Goal: Task Accomplishment & Management: Use online tool/utility

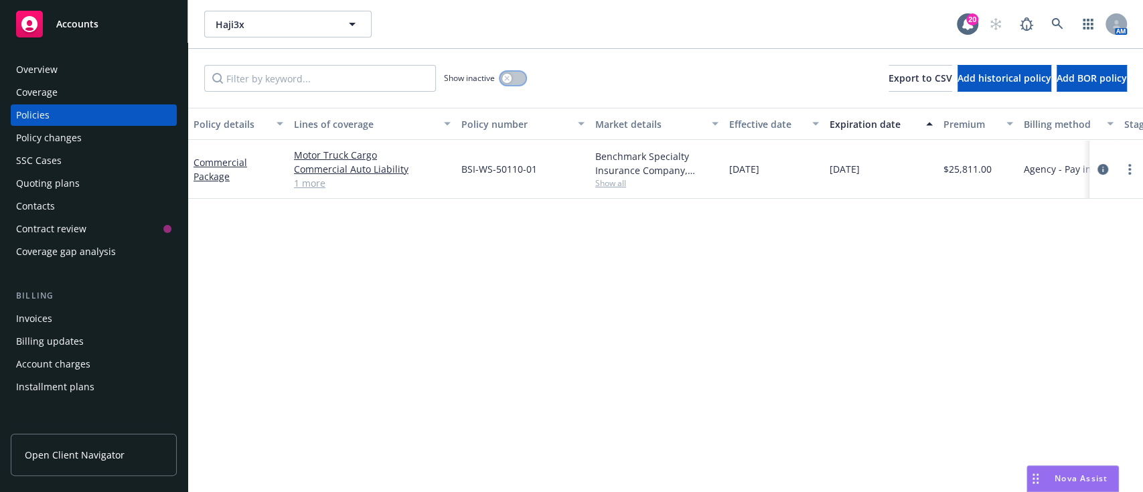
click at [507, 78] on icon "button" at bounding box center [506, 78] width 5 height 5
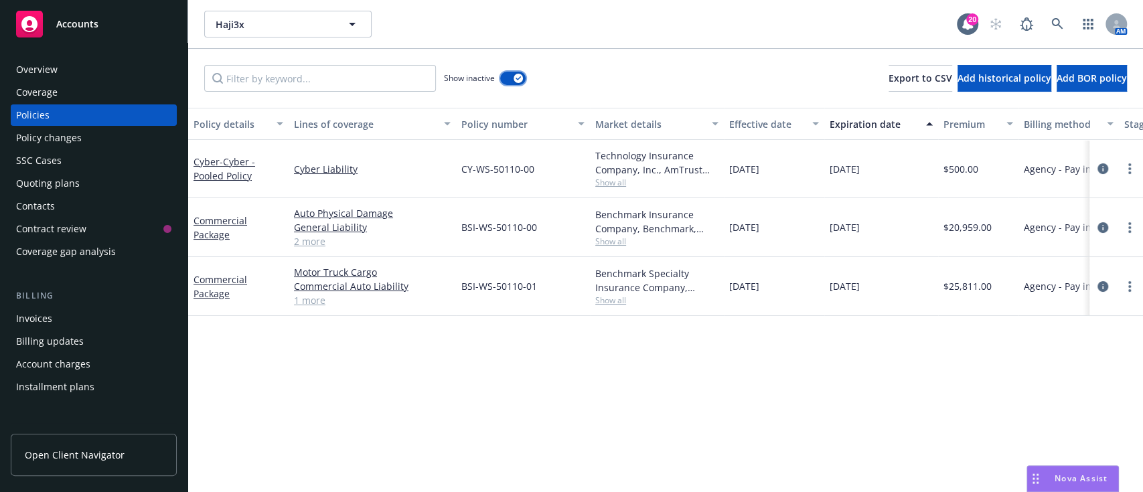
click at [507, 78] on button "button" at bounding box center [512, 78] width 25 height 13
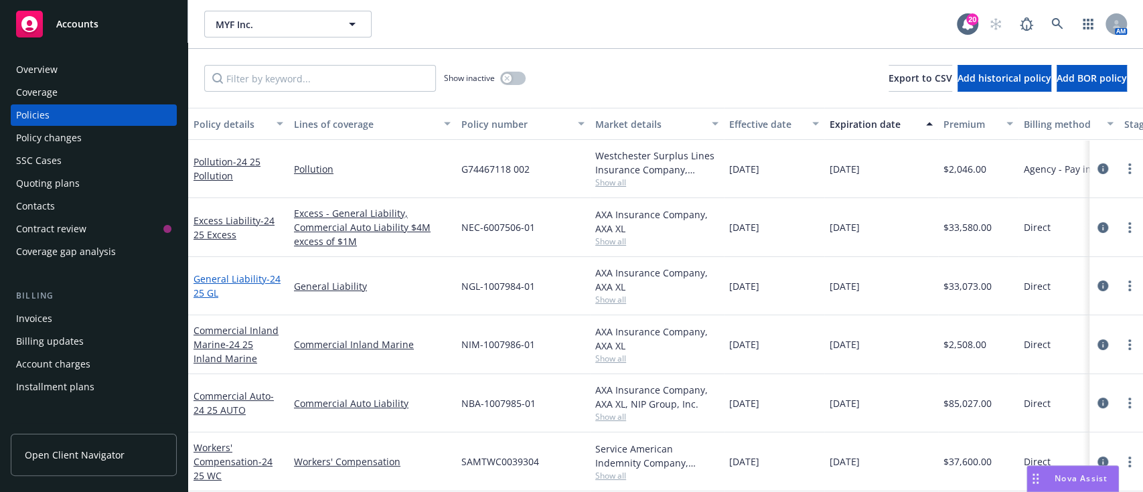
click at [232, 273] on link "General Liability - 24 25 GL" at bounding box center [236, 285] width 87 height 27
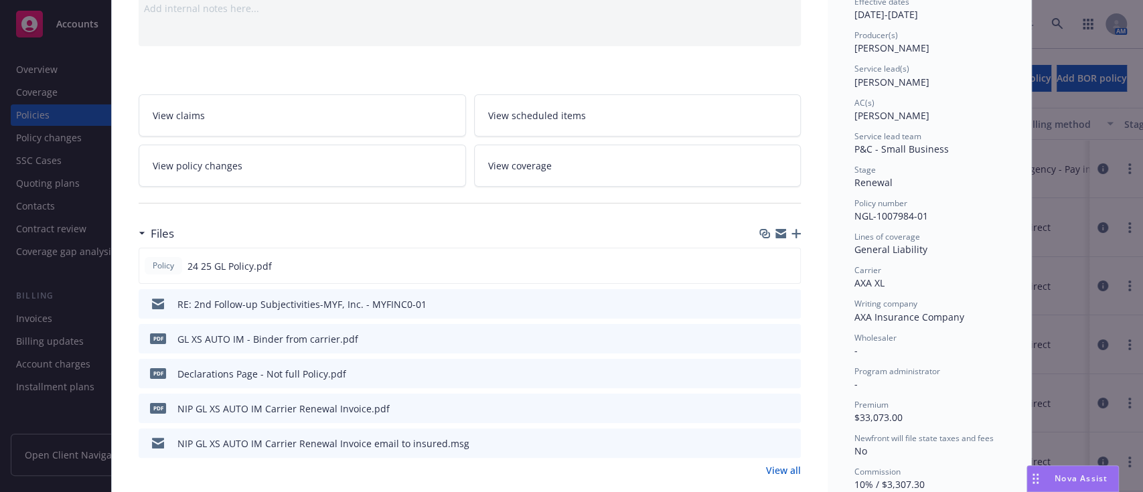
scroll to position [155, 0]
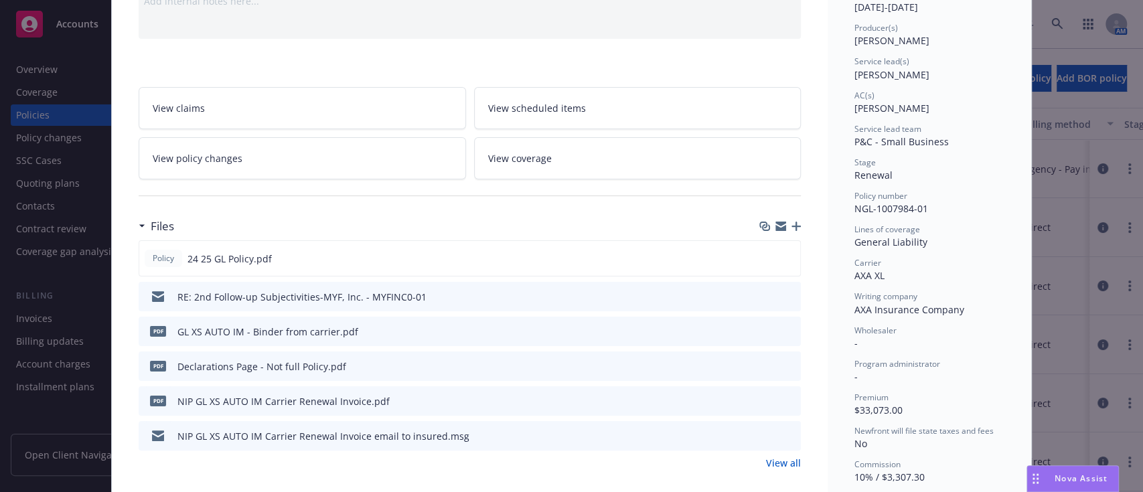
click at [782, 295] on icon "preview file" at bounding box center [788, 295] width 12 height 9
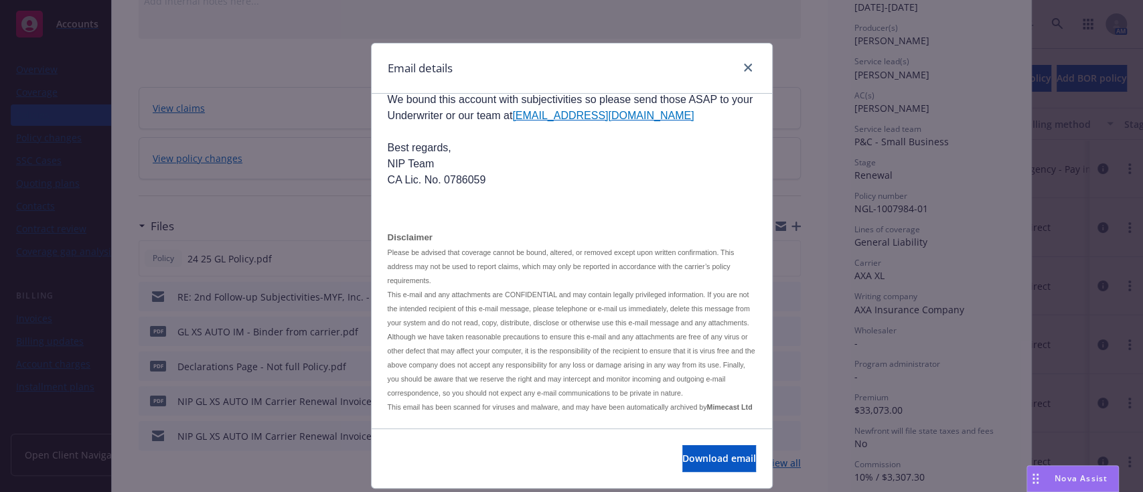
scroll to position [972, 0]
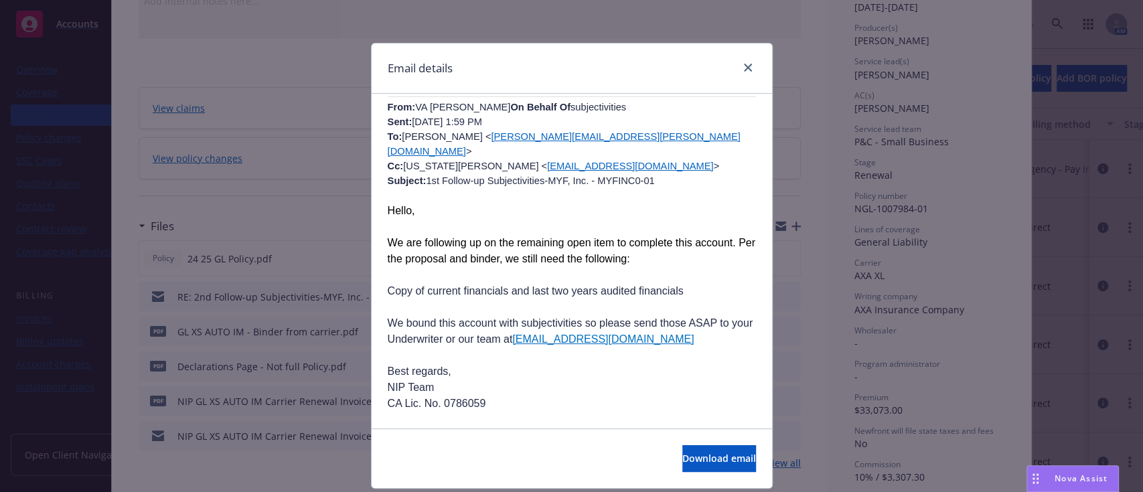
drag, startPoint x: 493, startPoint y: 163, endPoint x: 444, endPoint y: 213, distance: 70.1
click at [444, 213] on p "Hello," at bounding box center [572, 211] width 368 height 16
click at [744, 67] on icon "close" at bounding box center [748, 68] width 8 height 8
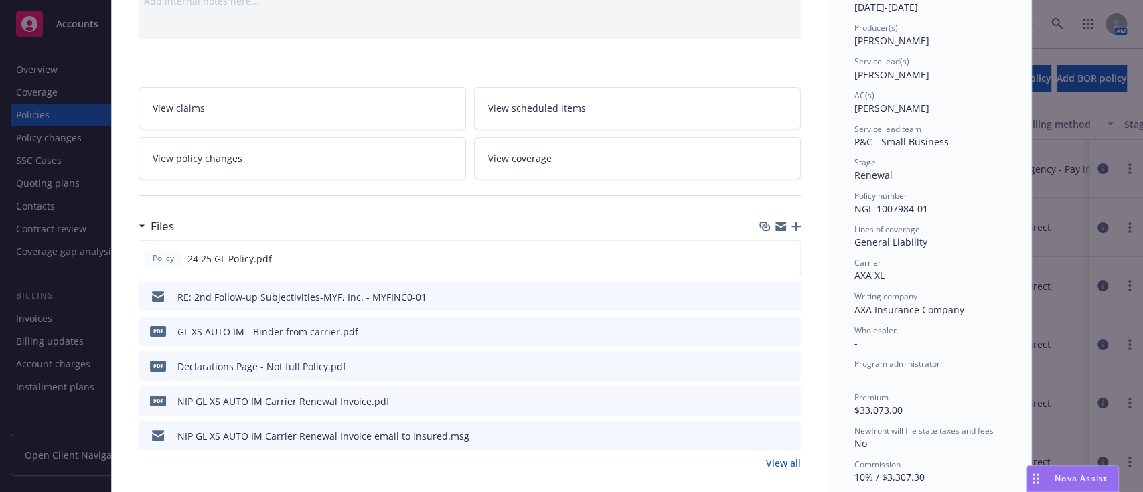
click at [783, 466] on link "View all" at bounding box center [783, 463] width 35 height 14
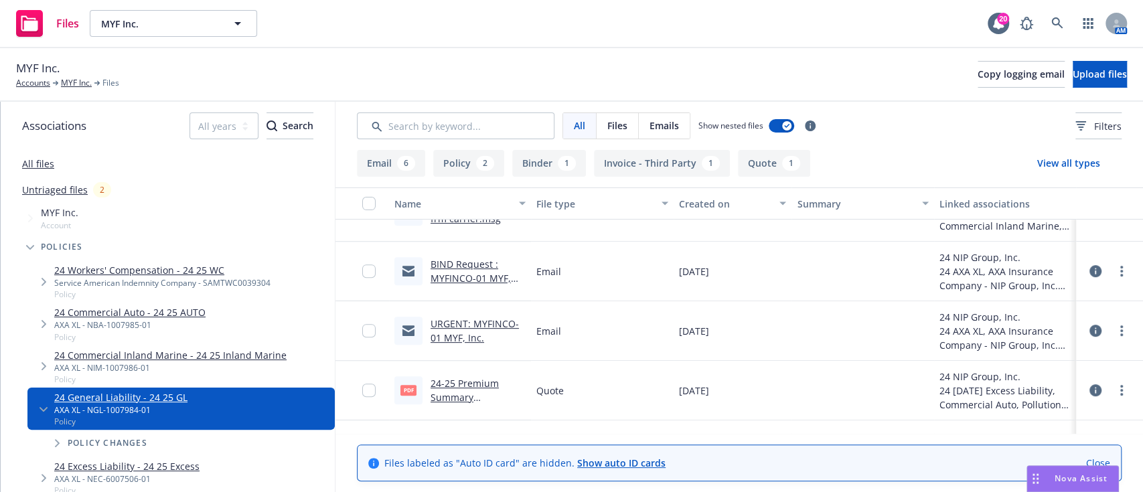
scroll to position [437, 0]
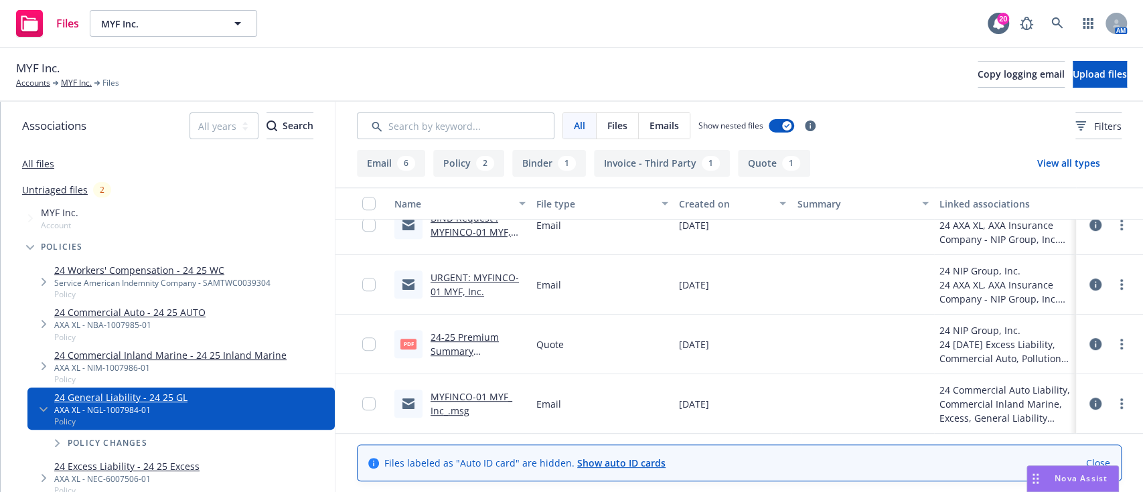
click at [456, 401] on link "MYFINCO-01 MYF_ Inc_.msg" at bounding box center [471, 403] width 82 height 27
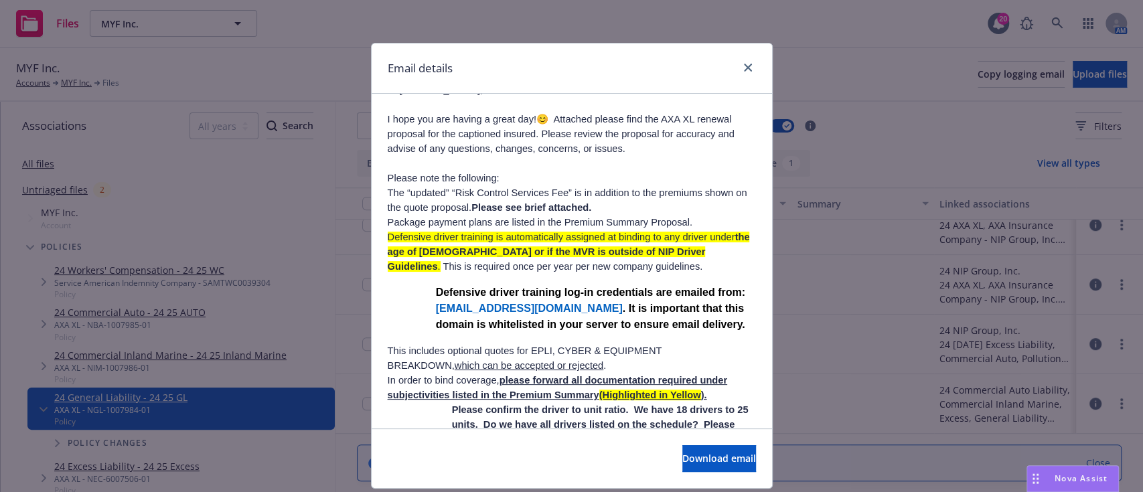
scroll to position [374, 0]
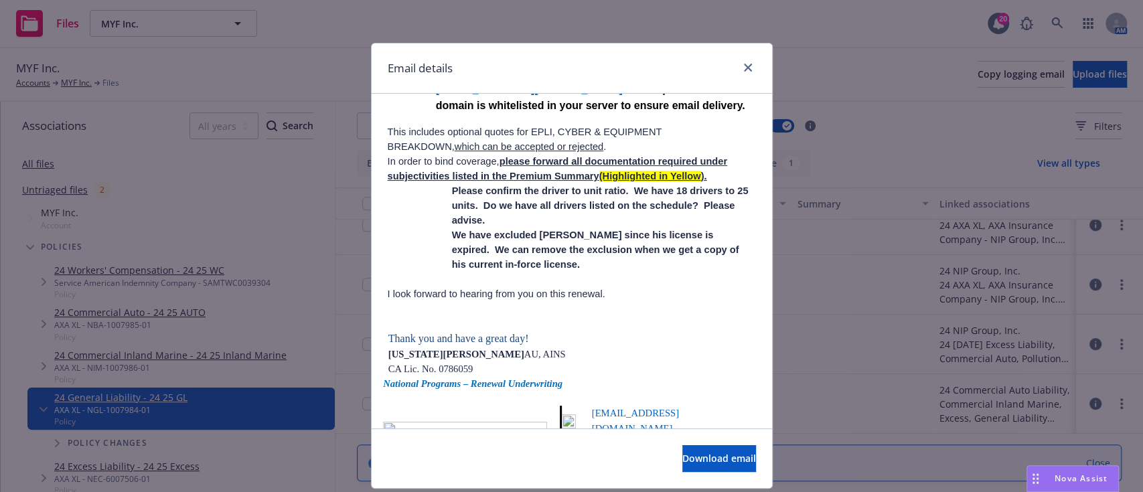
click at [734, 72] on div at bounding box center [744, 68] width 21 height 17
click at [752, 62] on div "Email details" at bounding box center [571, 69] width 400 height 50
click at [744, 66] on icon "close" at bounding box center [748, 68] width 8 height 8
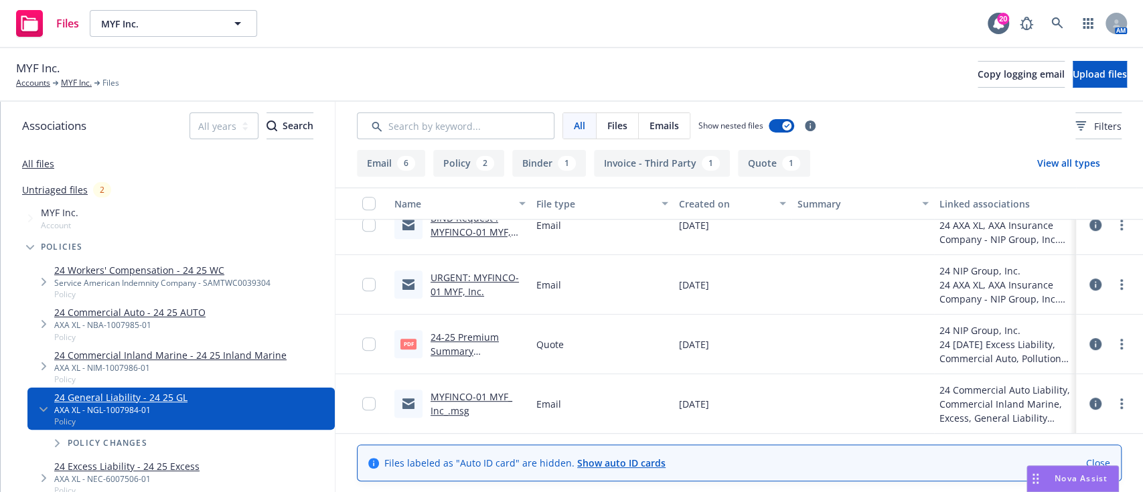
click at [458, 278] on link "URGENT: MYFINCO-01 MYF, Inc." at bounding box center [474, 284] width 88 height 27
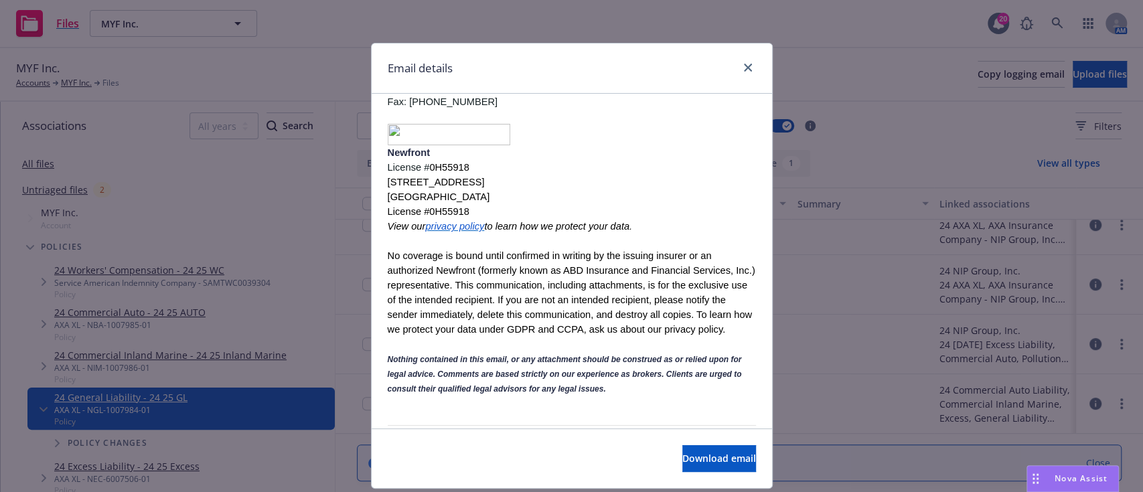
scroll to position [301, 0]
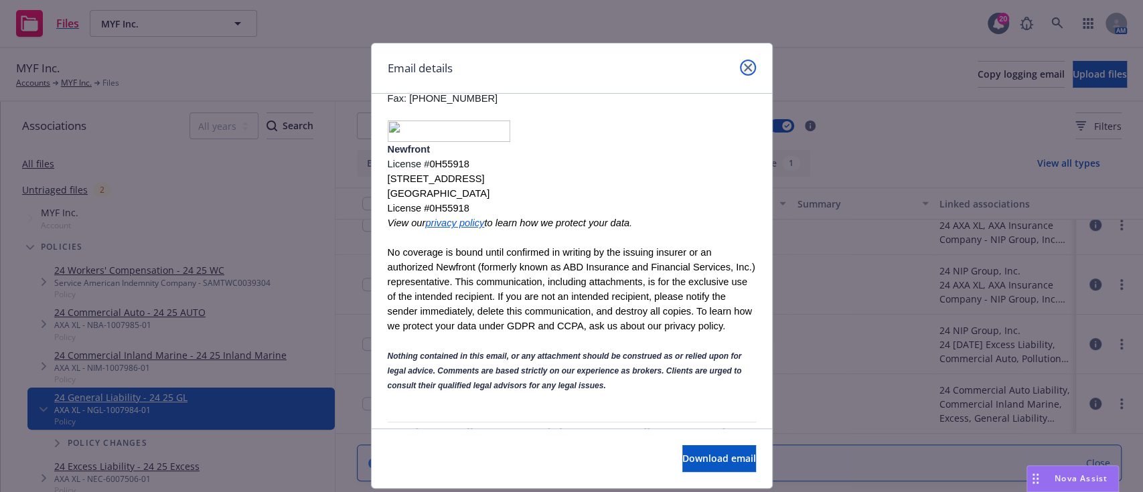
click at [740, 74] on link "close" at bounding box center [748, 68] width 16 height 16
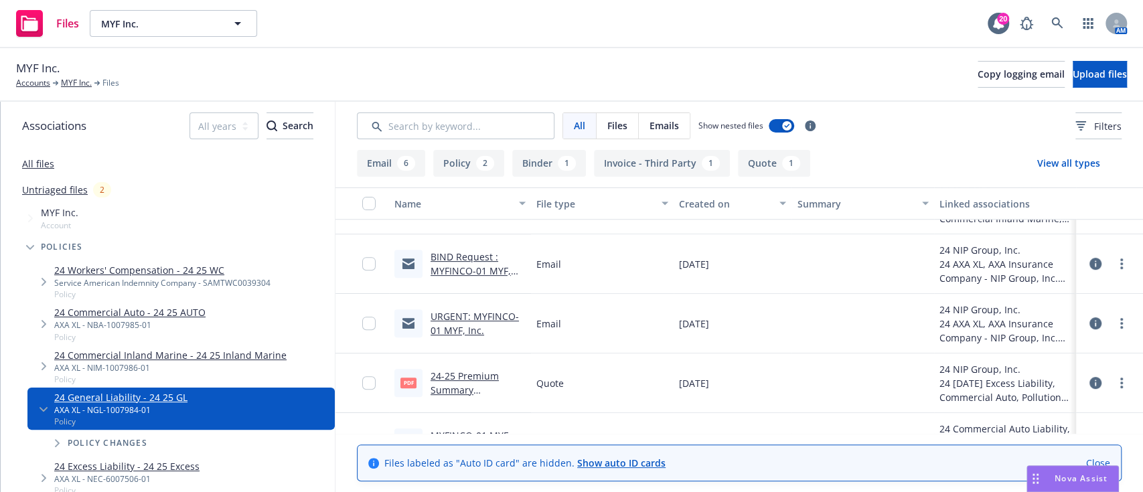
scroll to position [365, 0]
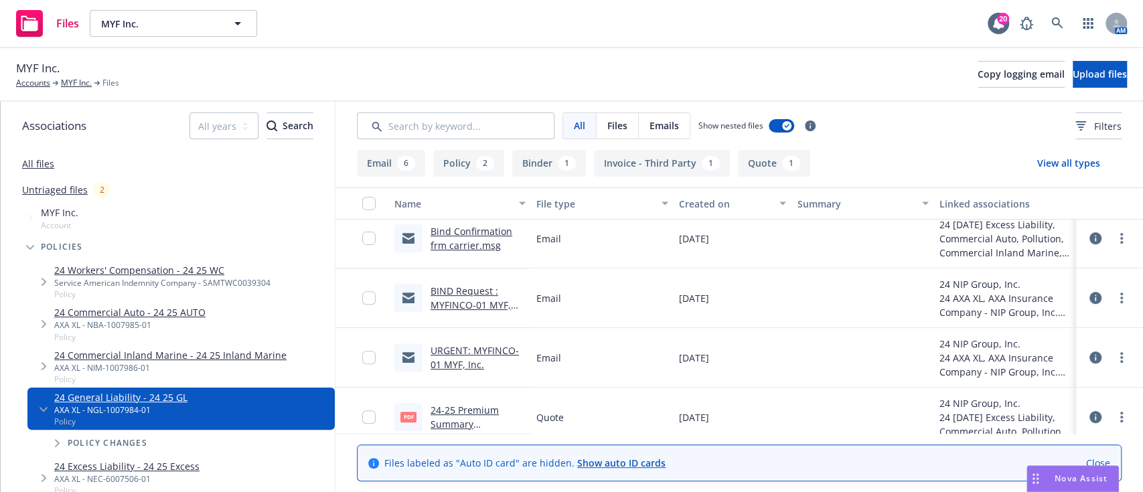
click at [491, 301] on link "BIND Request : MYFINCO-01 MYF, Inc." at bounding box center [470, 304] width 80 height 41
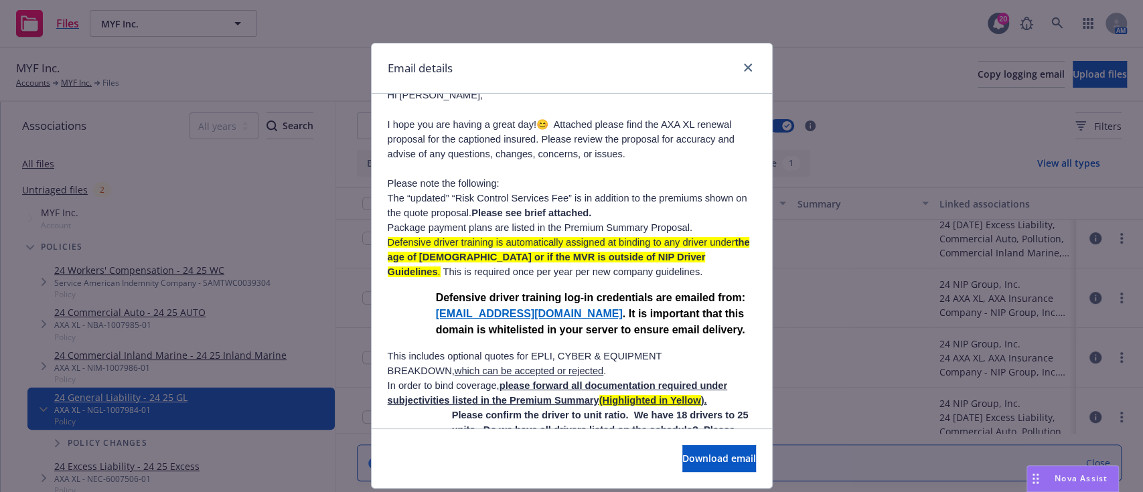
scroll to position [771, 0]
click at [299, 268] on div "Email details BIND Request : MYFINCO-01 MYF, Inc. Wednesday, September 11, 2024…" at bounding box center [571, 246] width 1143 height 492
click at [744, 71] on icon "close" at bounding box center [748, 68] width 8 height 8
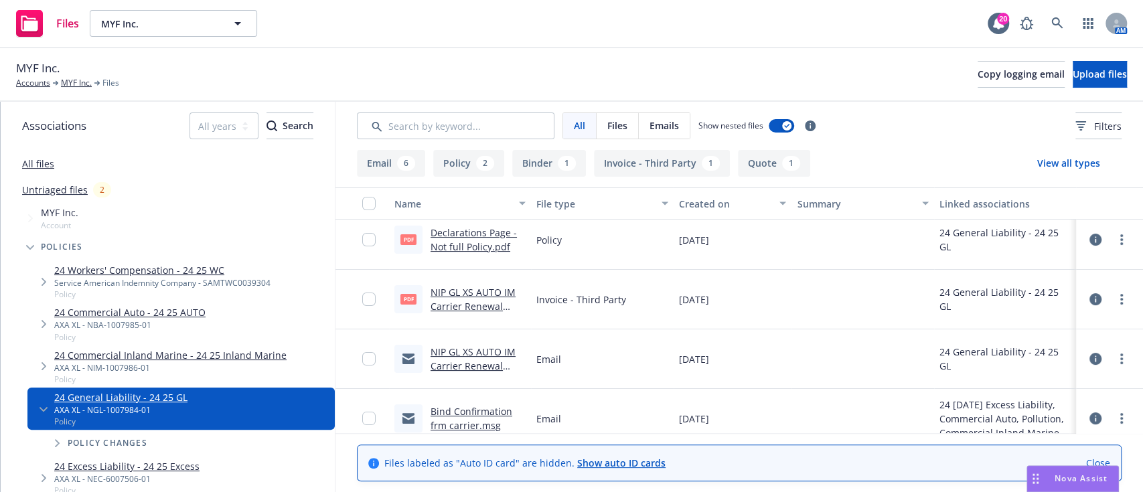
scroll to position [185, 0]
click at [467, 305] on link "NIP GL XS AUTO IM Carrier Renewal Invoice.pdf" at bounding box center [472, 307] width 85 height 41
click at [483, 363] on link "NIP GL XS AUTO IM Carrier Renewal Invoice email to insured.msg" at bounding box center [472, 374] width 85 height 55
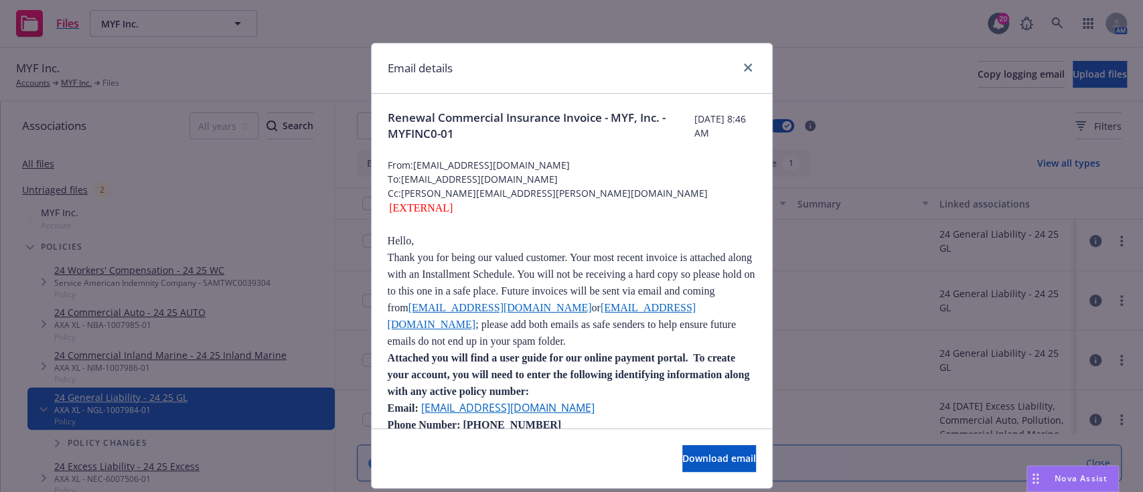
click at [471, 164] on span "From: NIPProcessing@nipgroup.com" at bounding box center [572, 165] width 368 height 14
click at [744, 66] on link "close" at bounding box center [748, 68] width 16 height 16
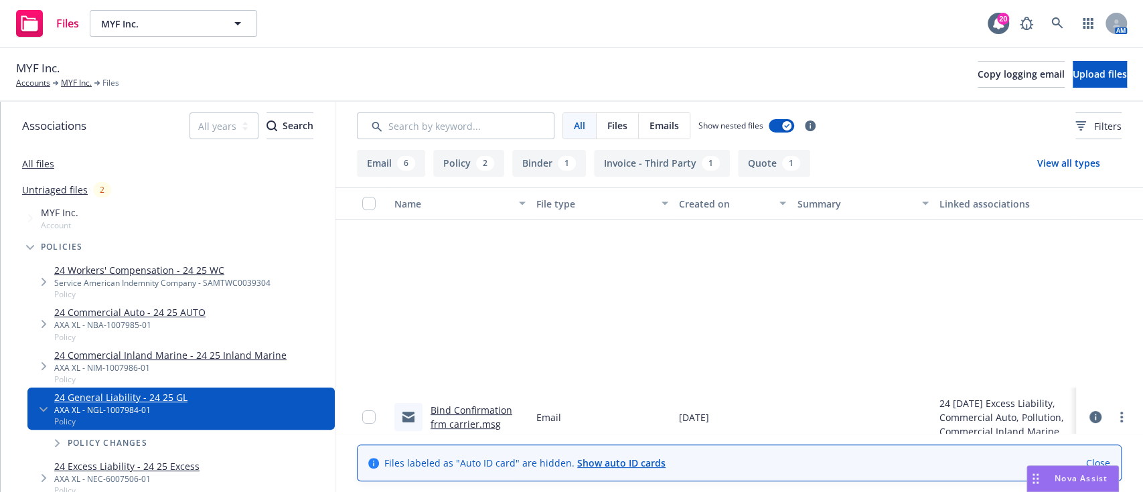
scroll to position [437, 0]
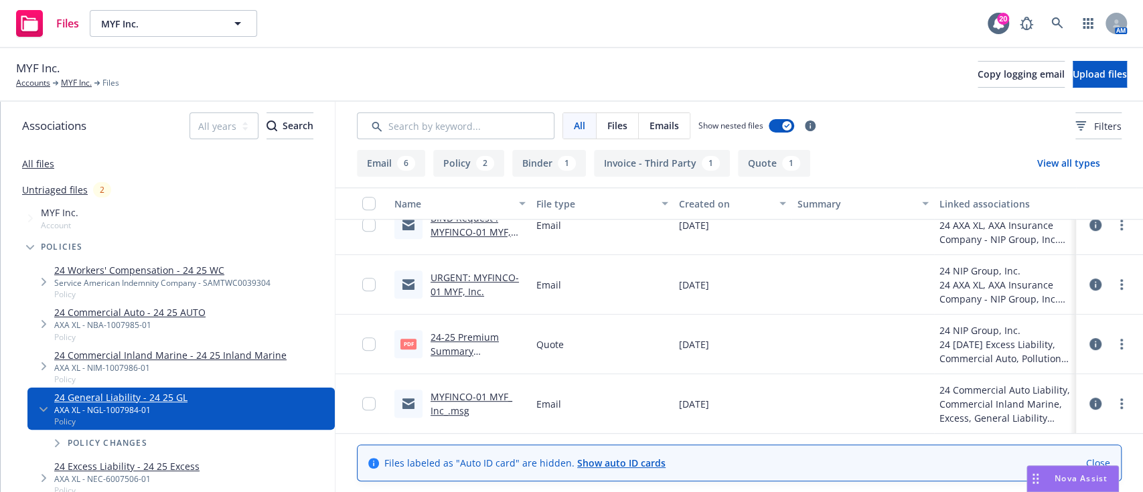
click at [455, 396] on link "MYFINCO-01 MYF_ Inc_.msg" at bounding box center [471, 403] width 82 height 27
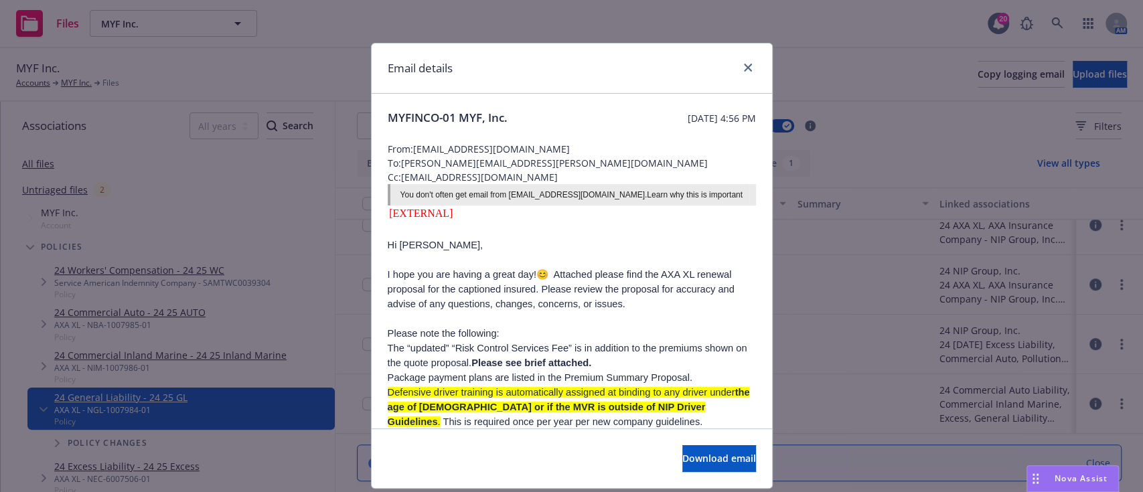
click at [460, 149] on span "From: gpuls@nipgroup.com" at bounding box center [572, 149] width 368 height 14
drag, startPoint x: 508, startPoint y: 152, endPoint x: 425, endPoint y: 152, distance: 83.0
drag, startPoint x: 425, startPoint y: 152, endPoint x: 405, endPoint y: 151, distance: 20.1
click at [405, 151] on span "From: gpuls@nipgroup.com" at bounding box center [572, 149] width 368 height 14
drag, startPoint x: 408, startPoint y: 151, endPoint x: 503, endPoint y: 155, distance: 95.1
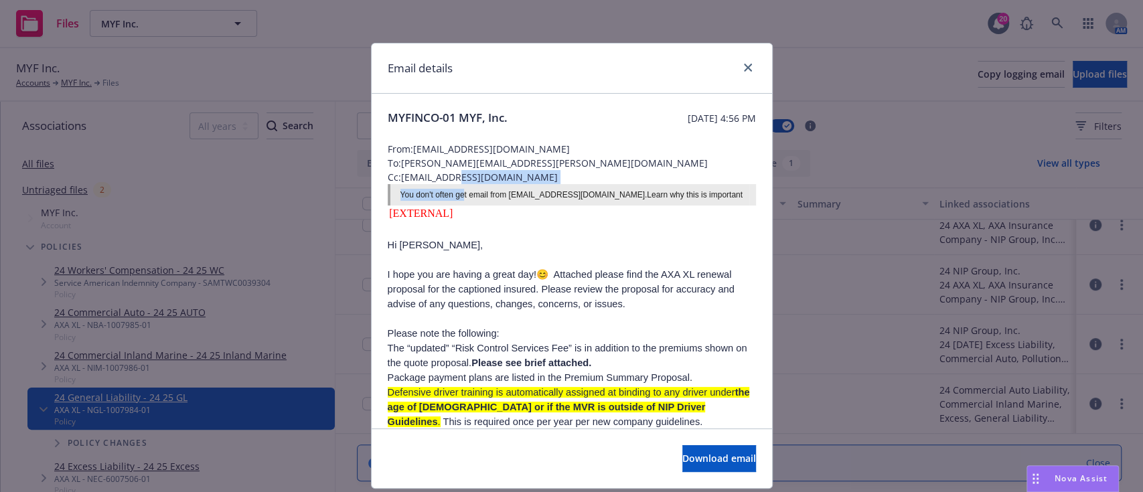
drag, startPoint x: 503, startPoint y: 155, endPoint x: 452, endPoint y: 185, distance: 58.8
click at [498, 142] on span "From: gpuls@nipgroup.com" at bounding box center [572, 149] width 368 height 14
drag, startPoint x: 502, startPoint y: 149, endPoint x: 416, endPoint y: 158, distance: 86.1
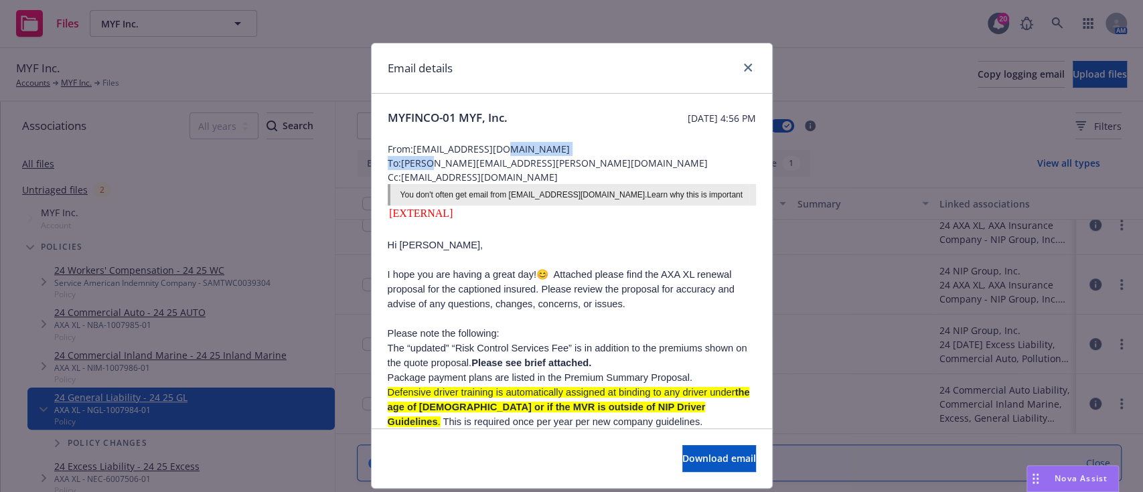
click at [416, 158] on span "To: jeff.gordon@newfront.com" at bounding box center [572, 163] width 368 height 14
drag, startPoint x: 408, startPoint y: 149, endPoint x: 502, endPoint y: 152, distance: 94.4
click at [502, 152] on span "From: gpuls@nipgroup.com" at bounding box center [572, 149] width 368 height 14
copy span "gpuls@nipgroup.com"
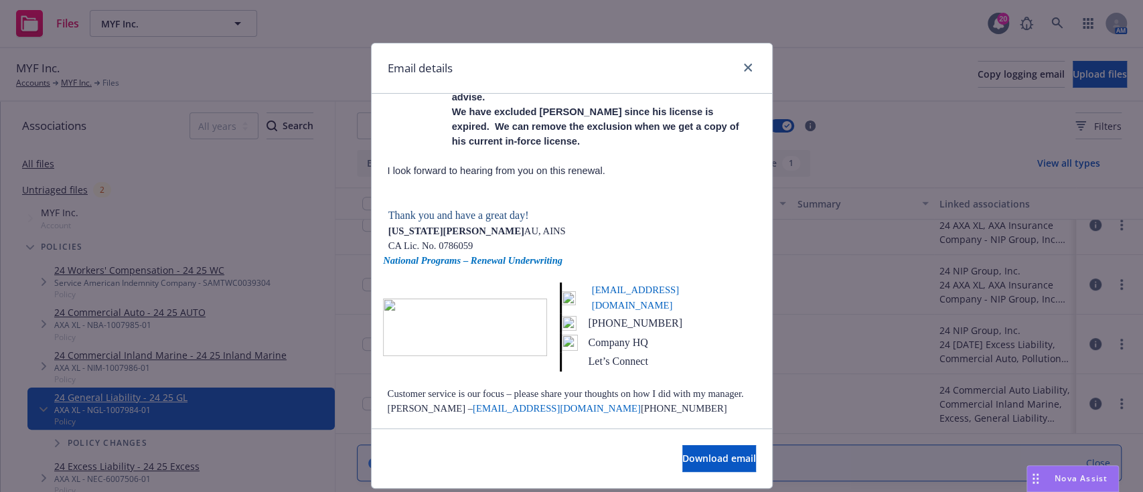
scroll to position [511, 0]
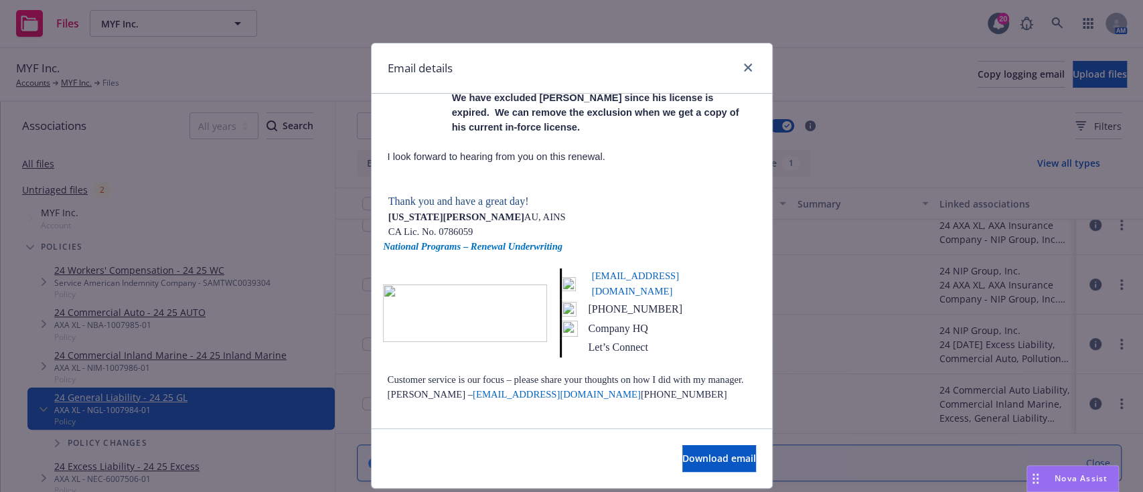
click at [840, 256] on div "Email details MYFINCO-01 MYF, Inc. Wednesday, September 4, 2024 at 4:56 PM From…" at bounding box center [571, 246] width 1143 height 492
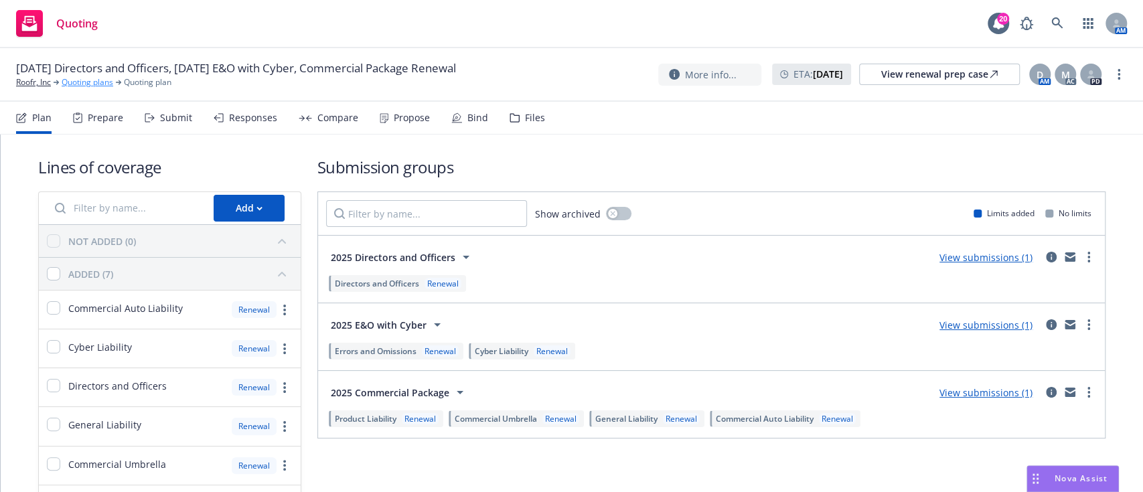
click at [90, 83] on link "Quoting plans" at bounding box center [88, 82] width 52 height 12
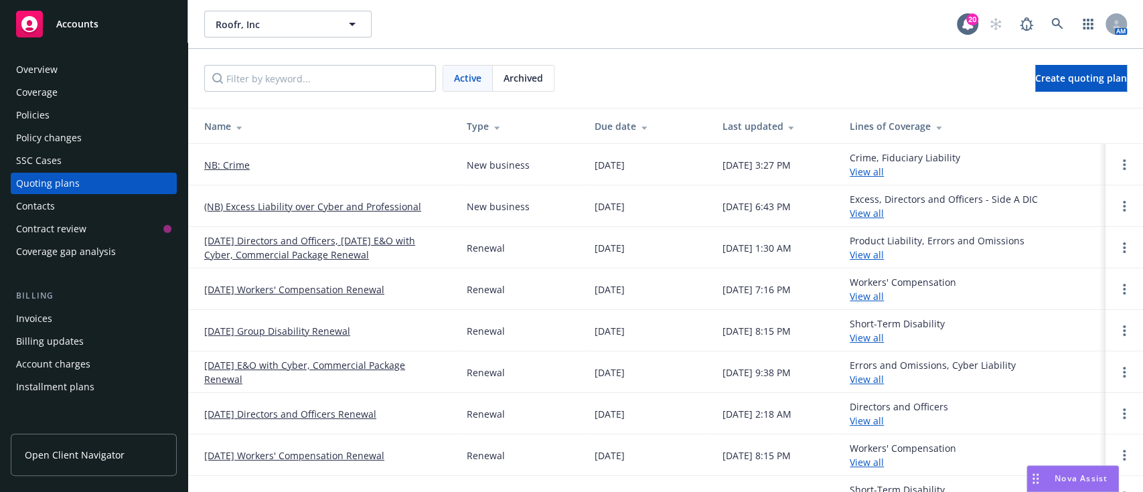
click at [225, 170] on link "NB: Crime" at bounding box center [227, 165] width 46 height 14
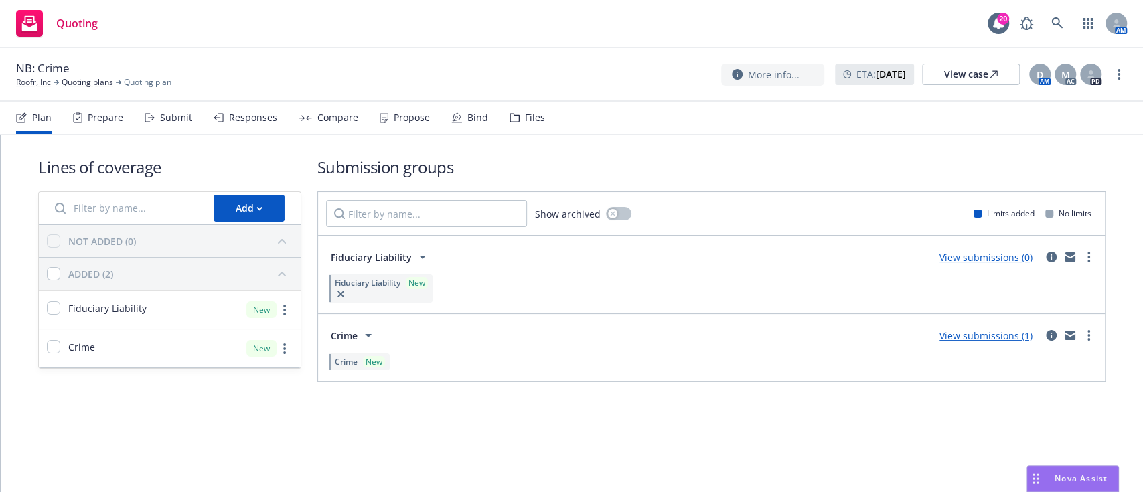
click at [383, 115] on icon at bounding box center [384, 118] width 9 height 10
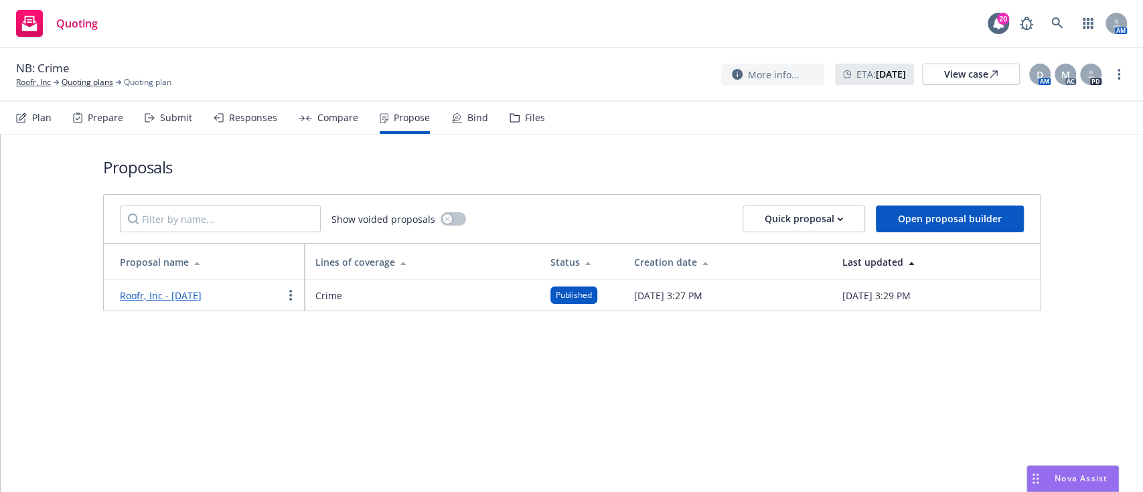
click at [319, 116] on div "Compare" at bounding box center [337, 117] width 41 height 11
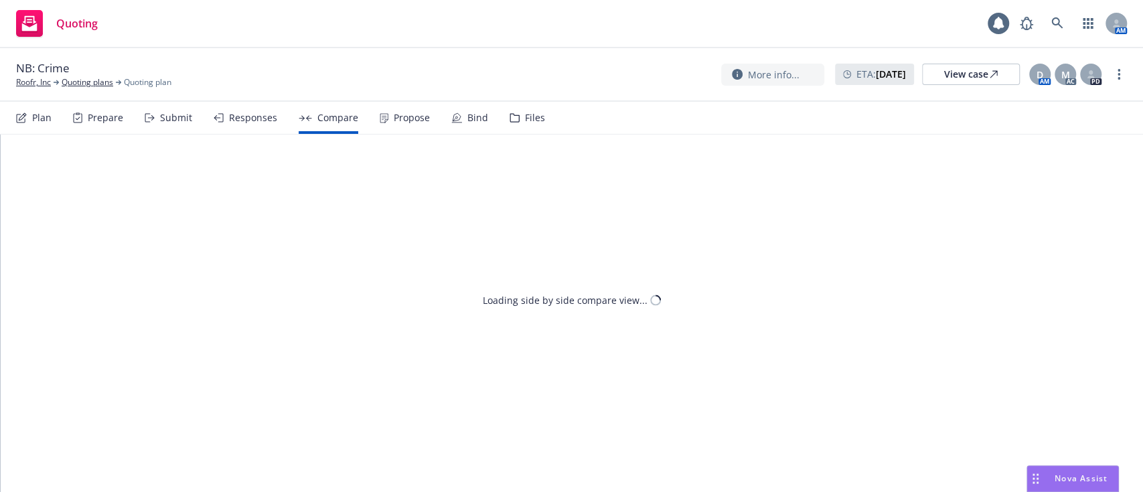
click at [230, 115] on div "Responses" at bounding box center [253, 117] width 48 height 11
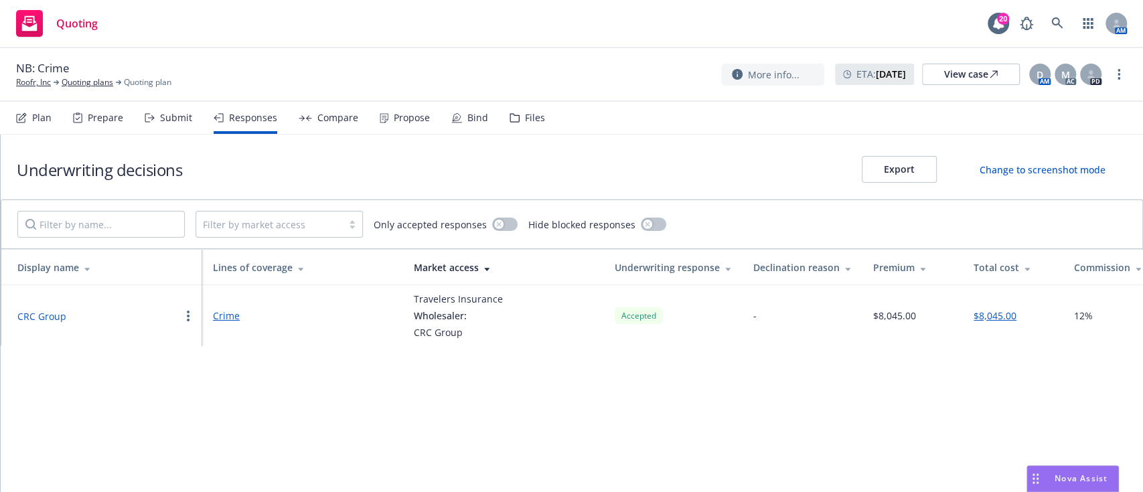
click at [137, 110] on div "Plan Prepare Submit Responses Compare Propose Bind Files" at bounding box center [280, 118] width 529 height 32
click at [166, 118] on div "Submit" at bounding box center [176, 117] width 32 height 11
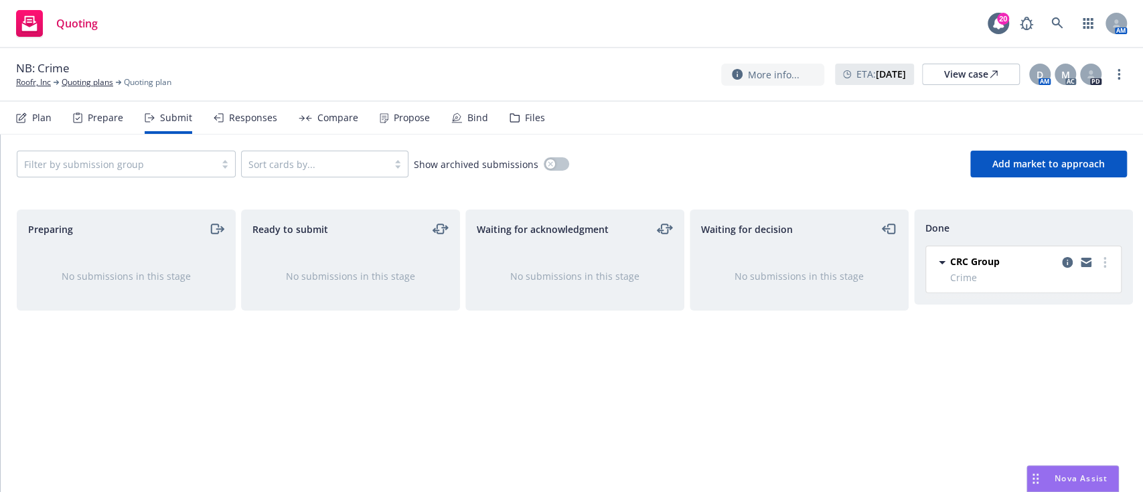
click at [402, 124] on div "Propose" at bounding box center [405, 118] width 50 height 32
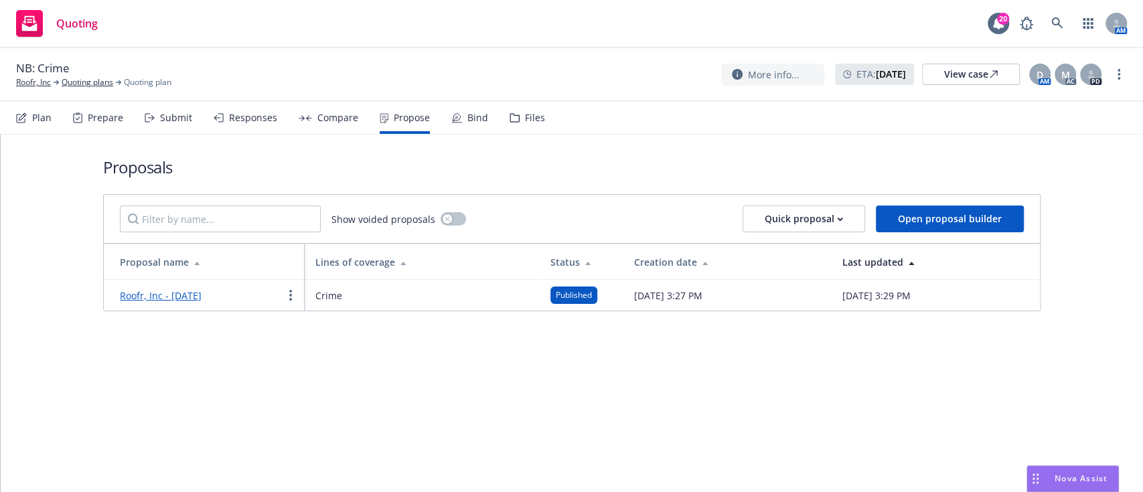
click at [192, 287] on div "Roofr, Inc - [DATE]" at bounding box center [161, 295] width 82 height 16
click at [192, 295] on link "Roofr, Inc - [DATE]" at bounding box center [161, 295] width 82 height 13
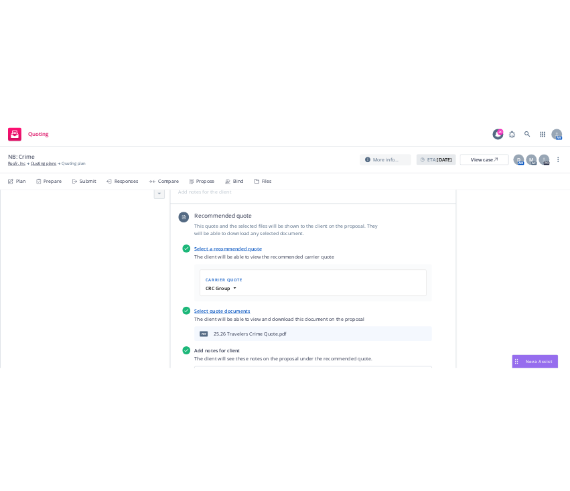
scroll to position [435, 0]
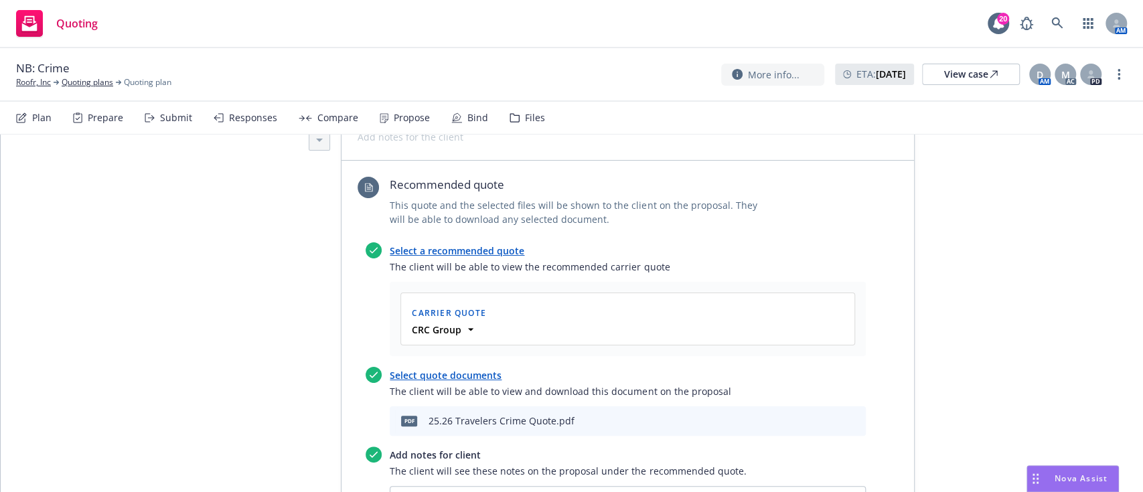
click at [829, 420] on icon "preview file" at bounding box center [831, 420] width 12 height 9
click at [1122, 78] on link "more" at bounding box center [1118, 74] width 16 height 16
click at [1068, 101] on link "Copy logging email" at bounding box center [1051, 102] width 149 height 27
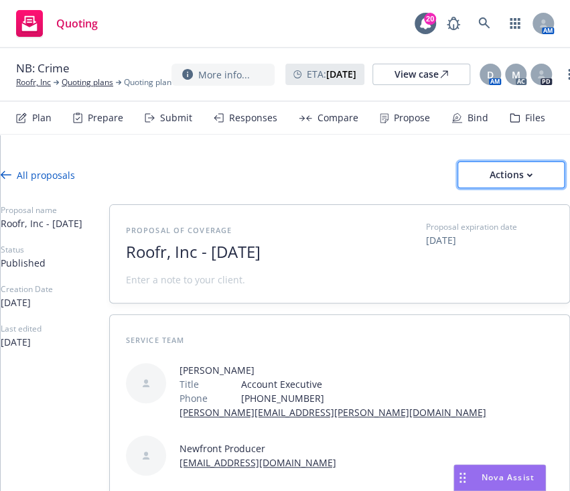
click at [504, 177] on div "Actions" at bounding box center [510, 174] width 63 height 25
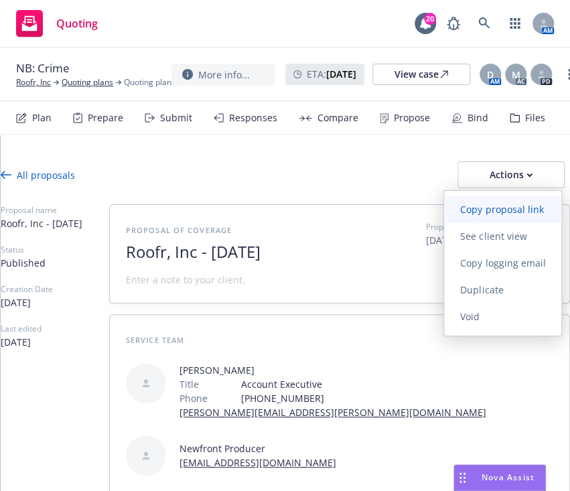
click at [509, 203] on span "Copy proposal link" at bounding box center [501, 209] width 115 height 13
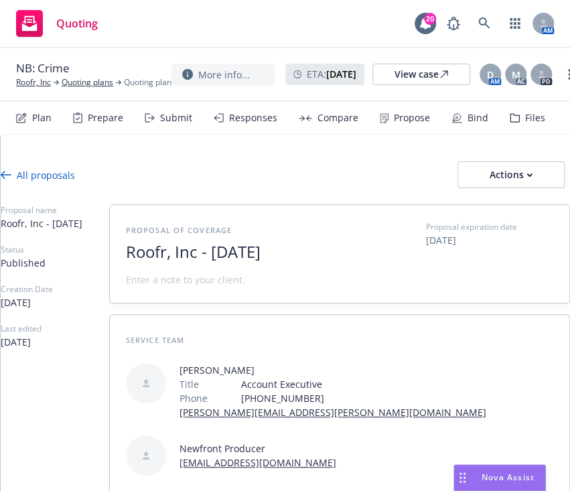
type textarea "x"
